Goal: Check status: Check status

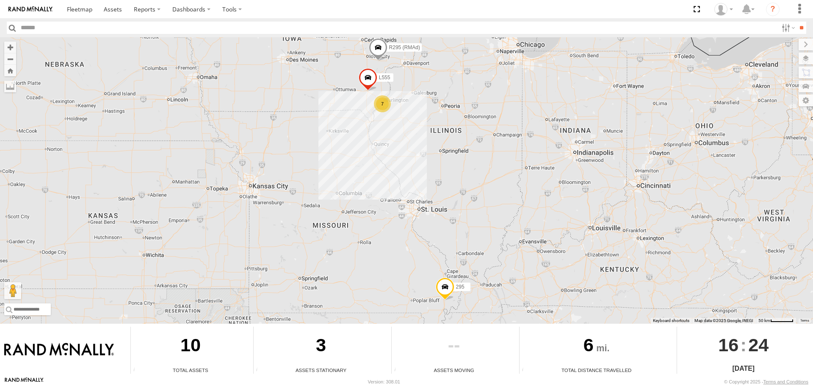
click at [365, 75] on span at bounding box center [368, 79] width 19 height 23
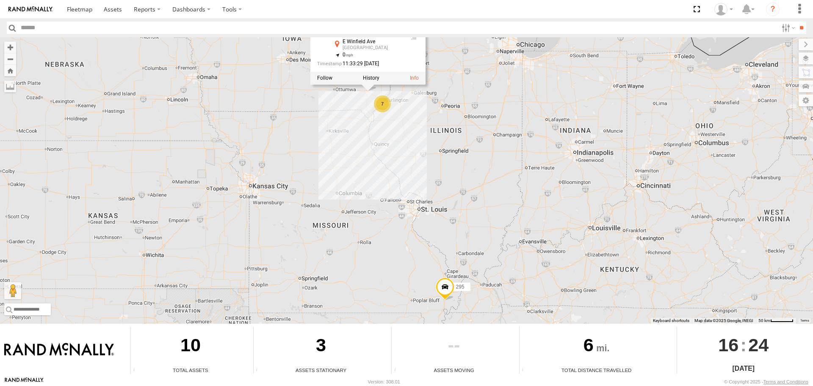
click at [256, 109] on div "7 L555 295 R295 (RMAd) L555 All Assets [STREET_ADDRESS] 0 11:33:29 [DATE]" at bounding box center [406, 180] width 813 height 286
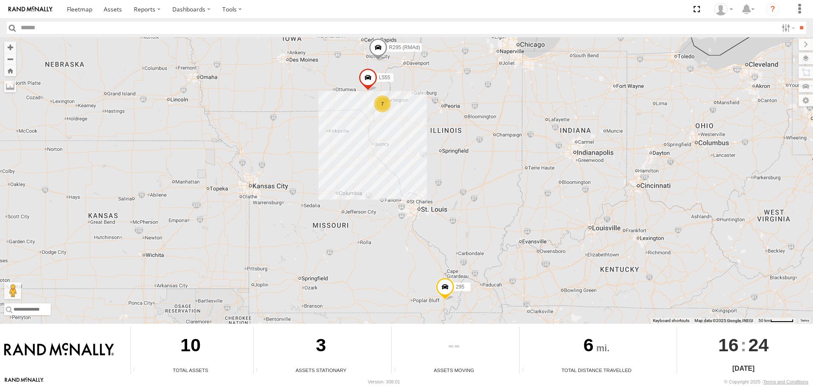
click at [256, 109] on div "7 L555 295 R295 (RMAd)" at bounding box center [406, 180] width 813 height 286
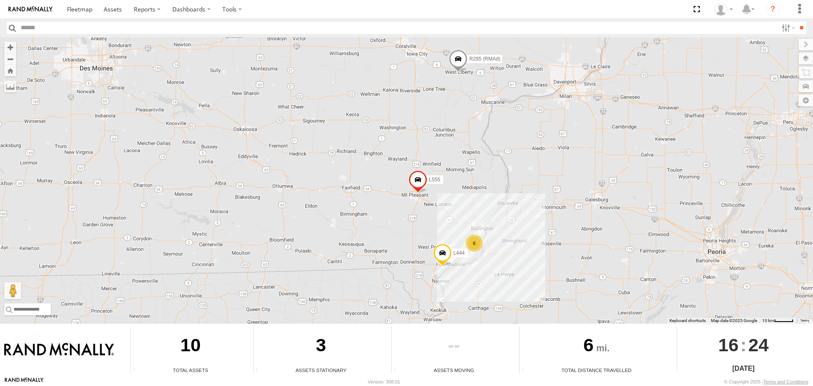
drag, startPoint x: 449, startPoint y: 87, endPoint x: 415, endPoint y: 228, distance: 145.4
click at [415, 229] on div "L555 295 R295 (RMAd) L444 6" at bounding box center [406, 180] width 813 height 286
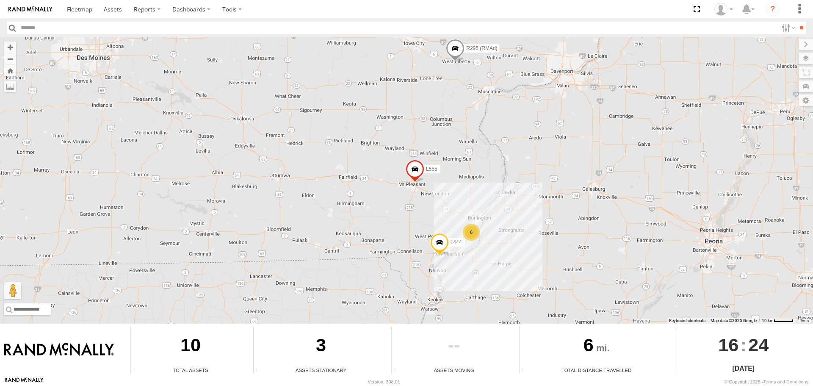
click at [420, 167] on span at bounding box center [415, 171] width 19 height 23
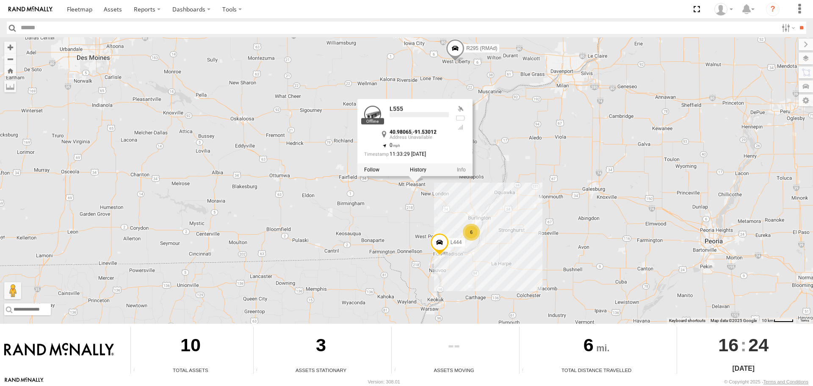
click at [420, 167] on label at bounding box center [418, 170] width 17 height 6
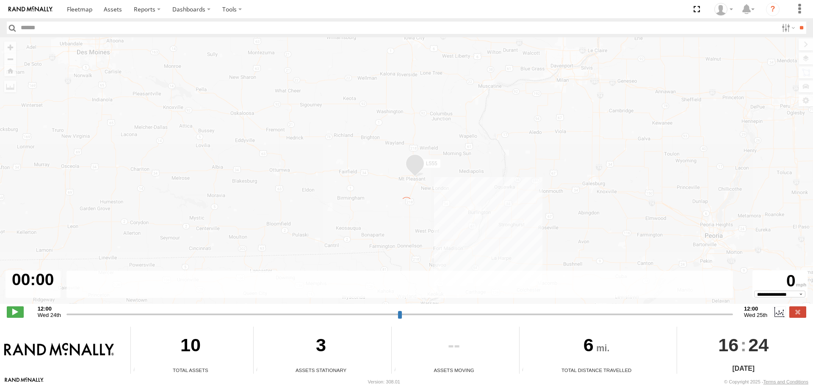
type input "**********"
